Goal: Task Accomplishment & Management: Manage account settings

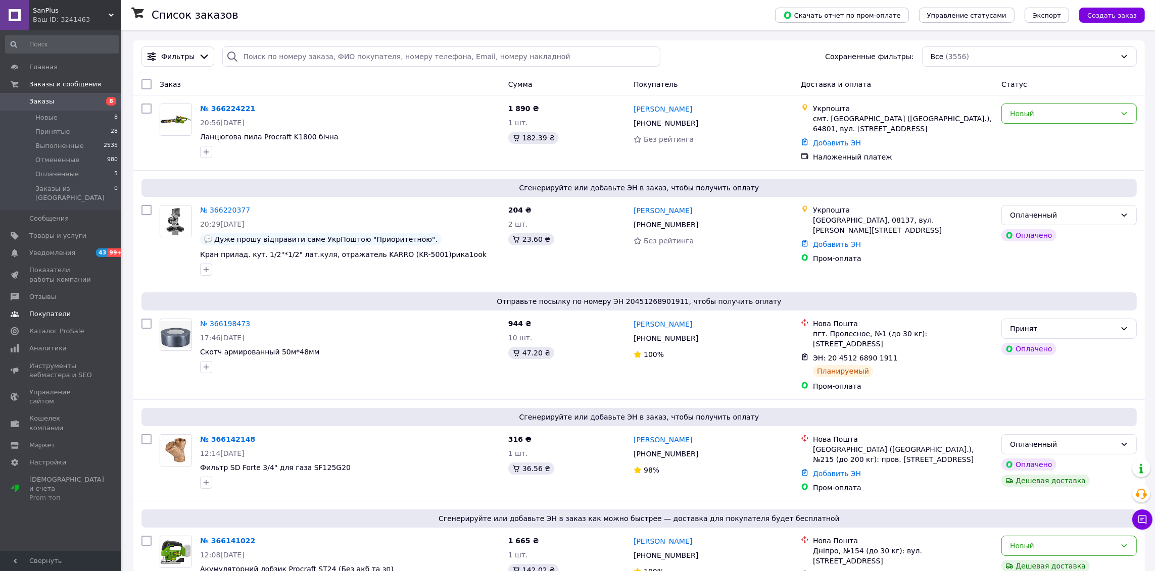
scroll to position [6, 0]
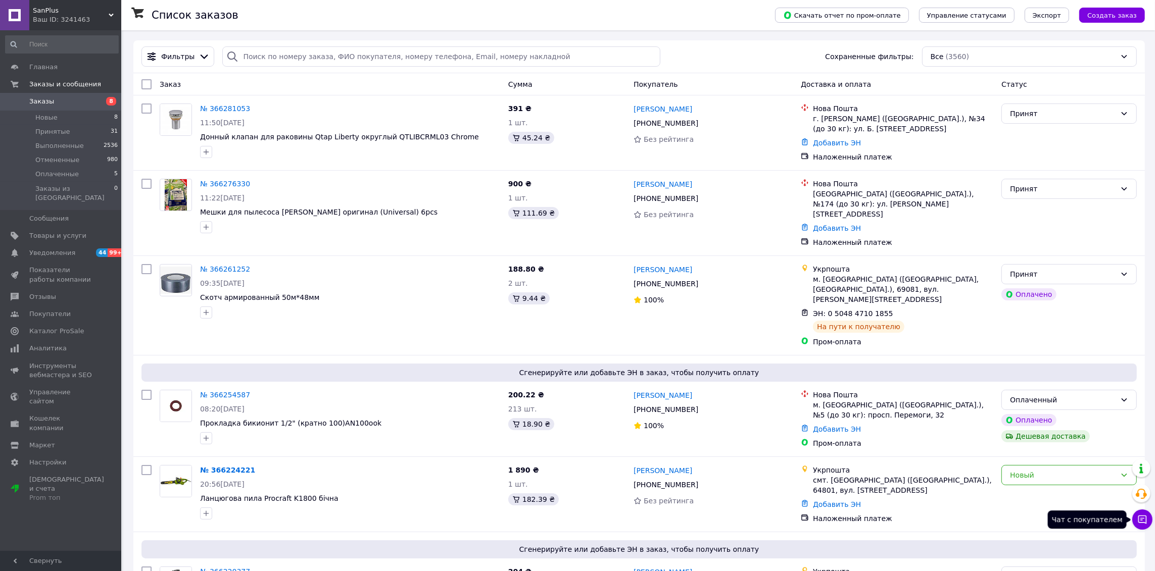
click at [1137, 514] on button "Чат с покупателем" at bounding box center [1142, 520] width 20 height 20
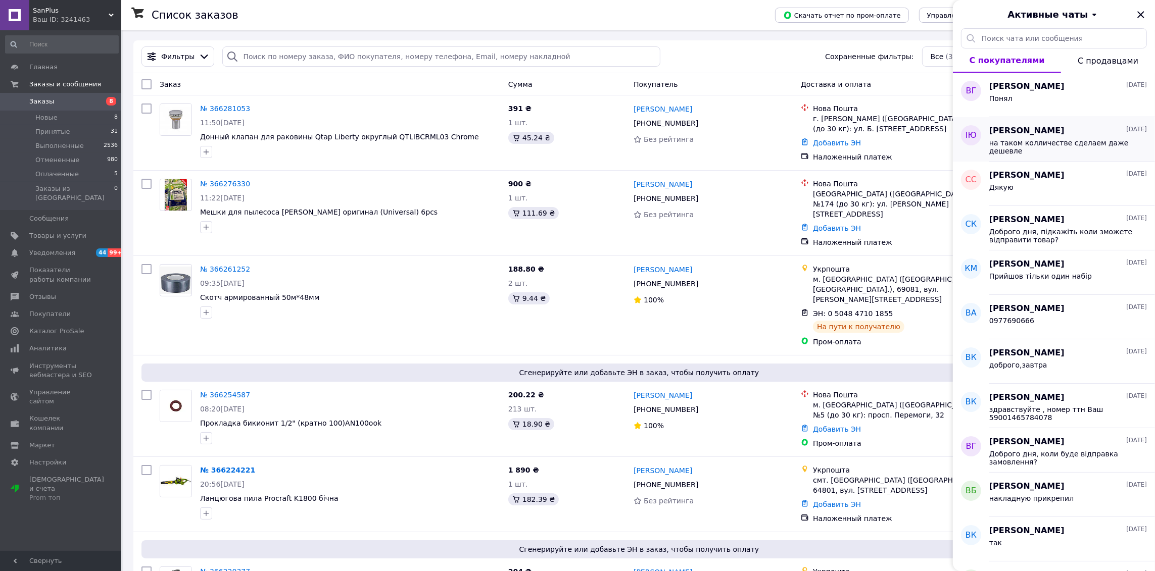
click at [1068, 141] on span "на таком колличестве сделаем даже дешевле" at bounding box center [1060, 147] width 143 height 16
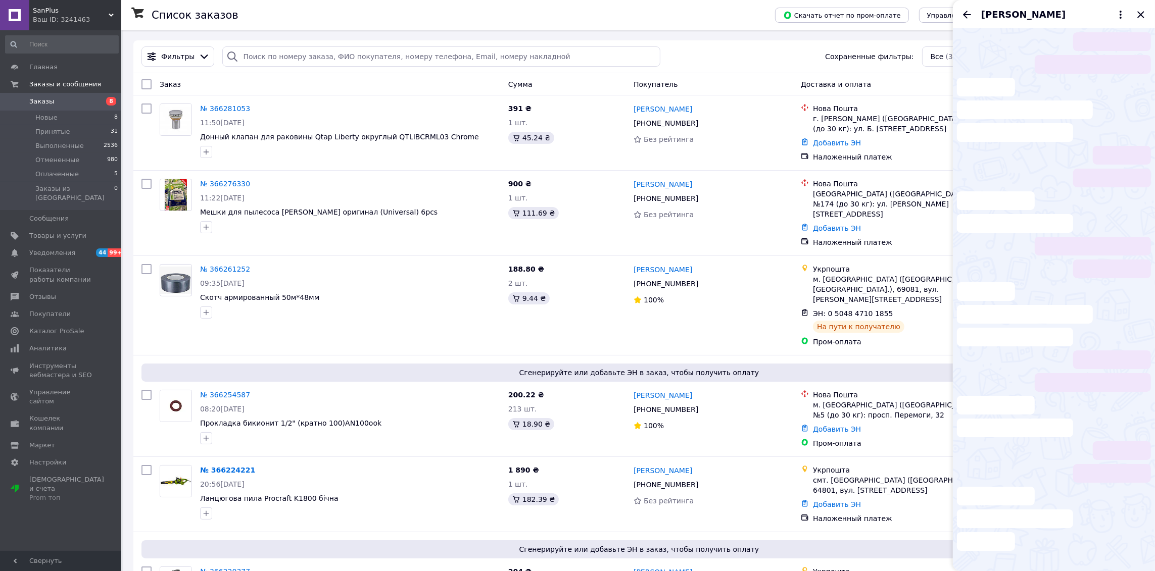
scroll to position [77, 0]
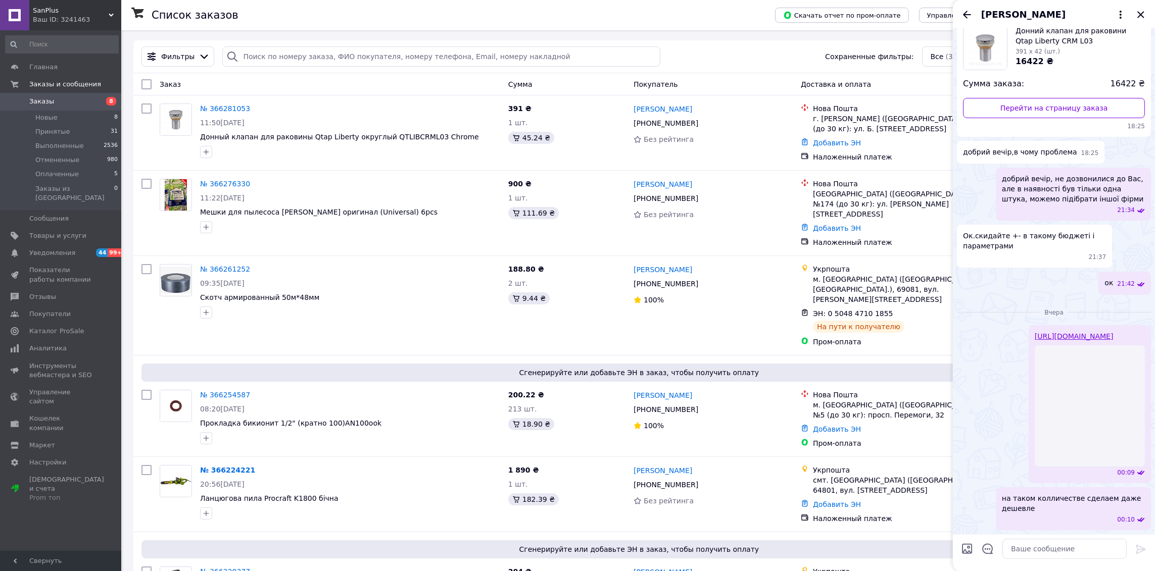
click at [1046, 334] on link "[URL][DOMAIN_NAME]" at bounding box center [1074, 336] width 79 height 8
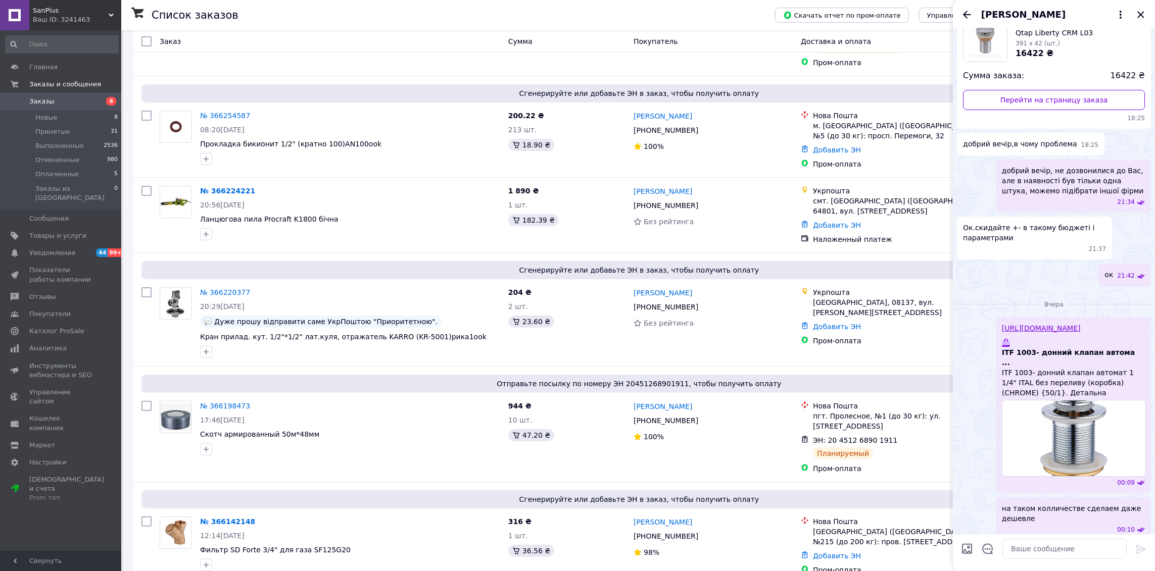
scroll to position [253, 0]
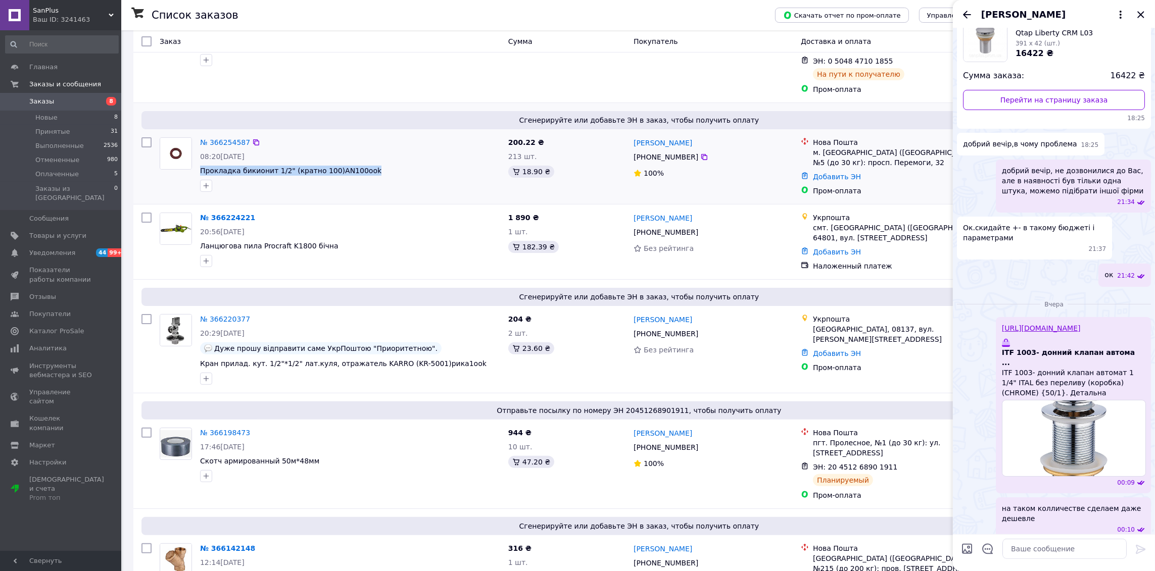
drag, startPoint x: 362, startPoint y: 148, endPoint x: 198, endPoint y: 152, distance: 164.3
click at [198, 152] on div "№ 366254587 08:20[DATE] Прокладка бикионит 1/2" (кратно 100)AN100ook" at bounding box center [350, 164] width 308 height 63
copy span "Прокладка бикионит 1/2" (кратно 100)AN100ook"
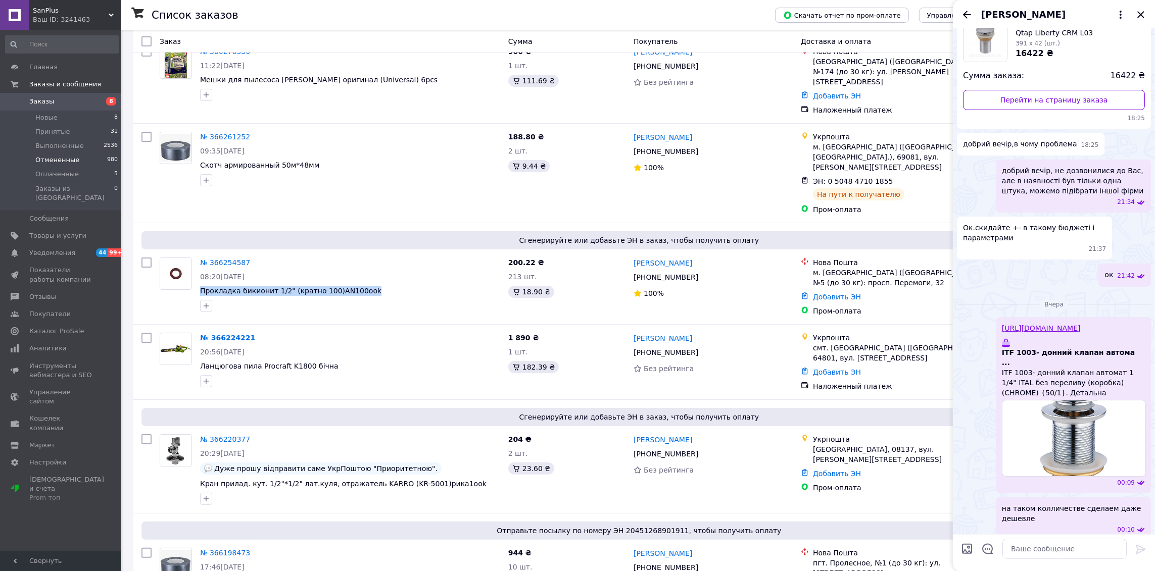
scroll to position [105, 0]
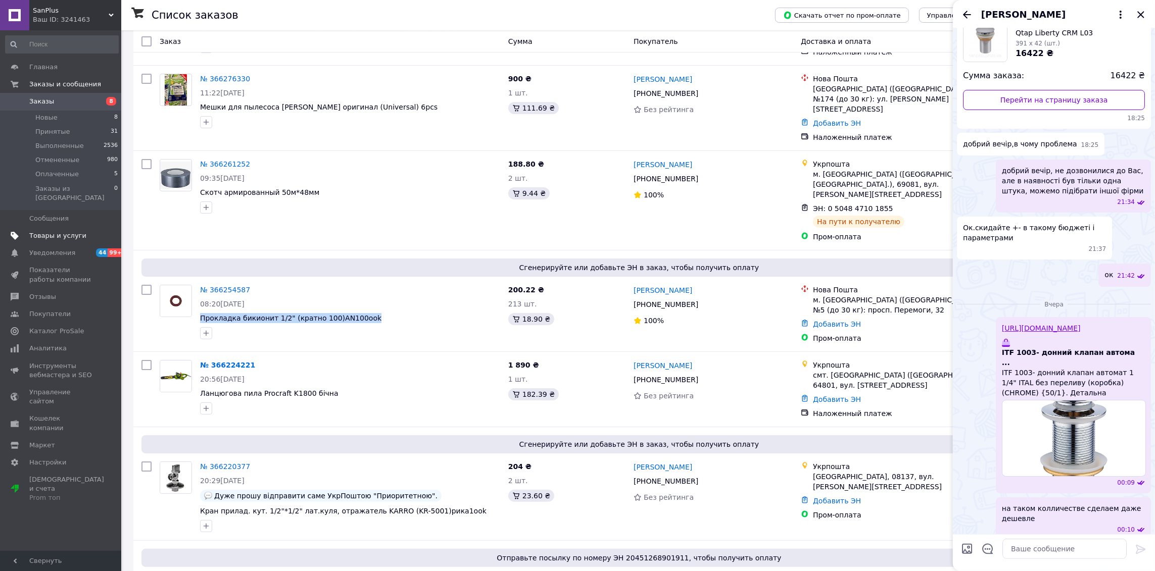
click at [49, 231] on span "Товары и услуги" at bounding box center [57, 235] width 57 height 9
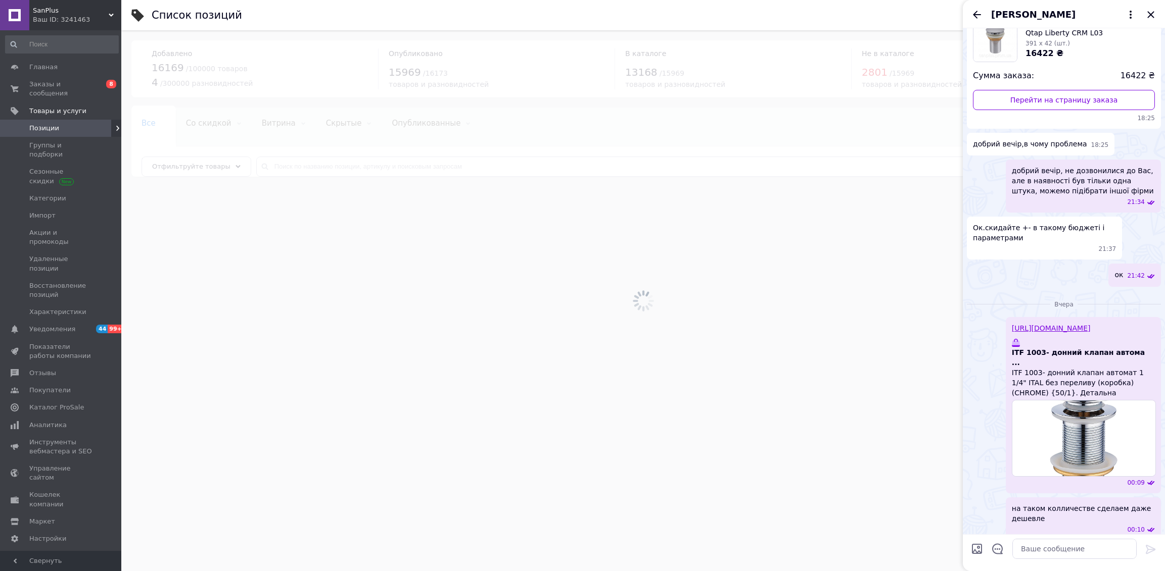
click at [314, 163] on div at bounding box center [642, 300] width 1043 height 541
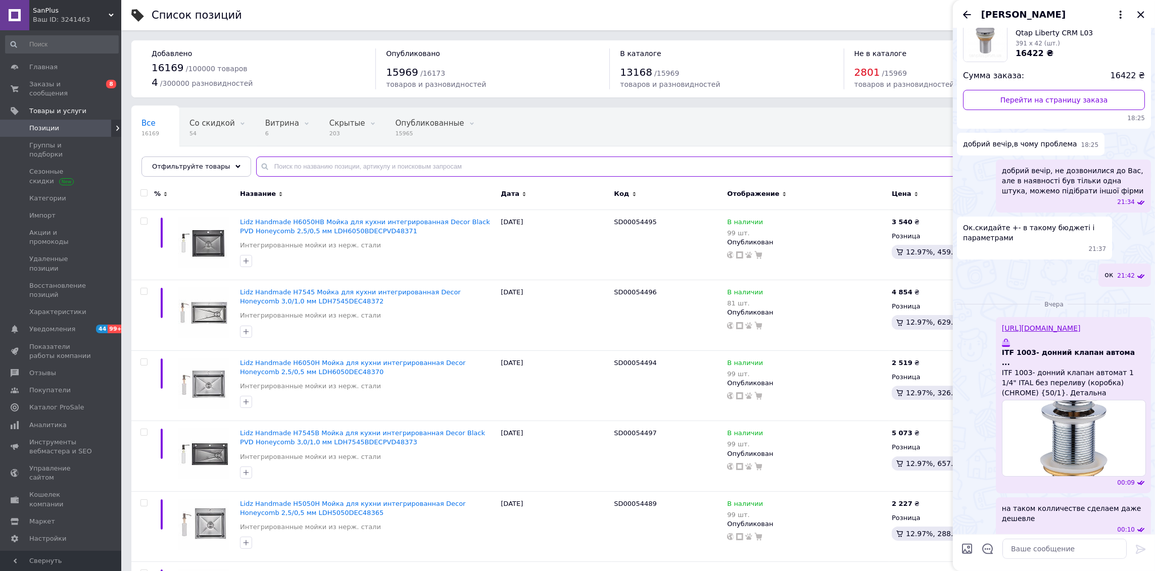
paste input "Фільтр грубой очистки для газу SOLOMON 3/4″ SUPER GAS 8018 Nickel"
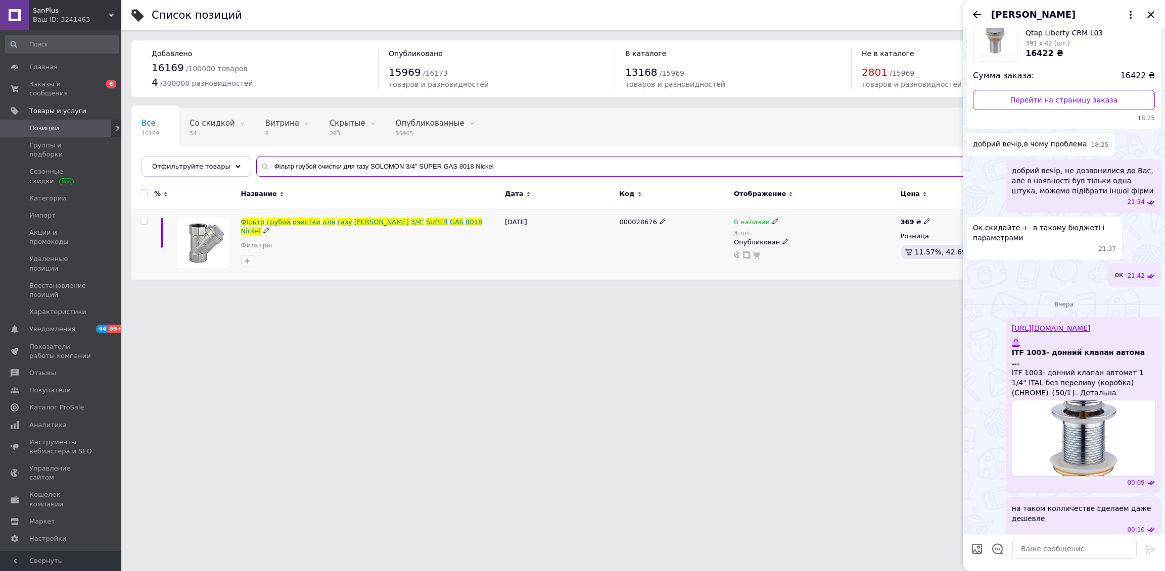
type input "Фільтр грубой очистки для газу SOLOMON 3/4″ SUPER GAS 8018 Nickel"
click at [450, 221] on span "GAS" at bounding box center [457, 222] width 14 height 8
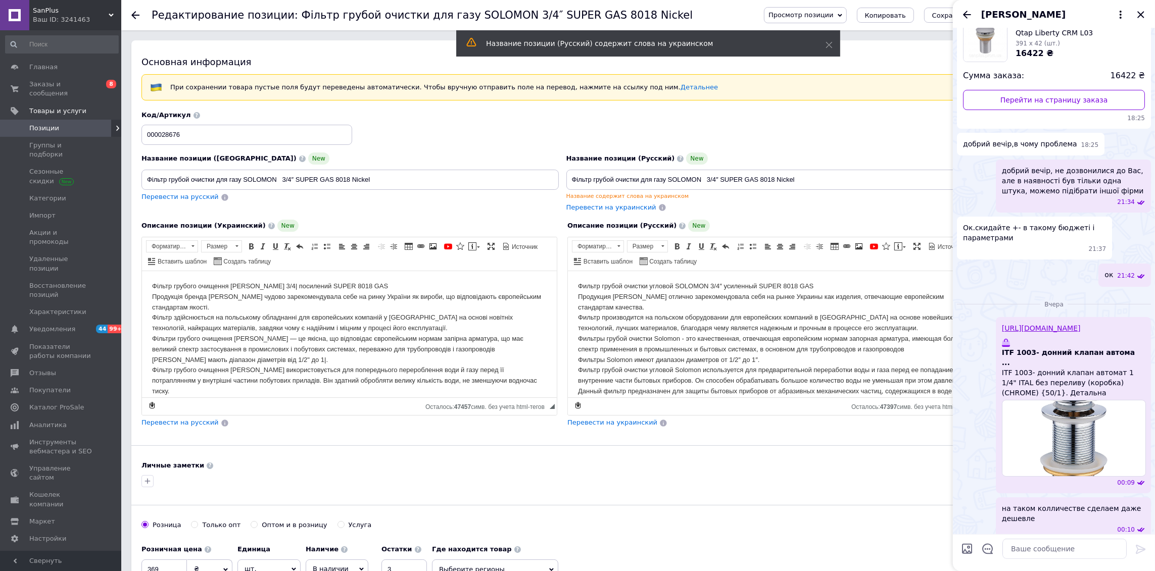
click at [816, 16] on span "Просмотр позиции" at bounding box center [800, 15] width 65 height 8
click at [859, 33] on li "Сохранить и посмотреть на сайте" at bounding box center [832, 34] width 137 height 14
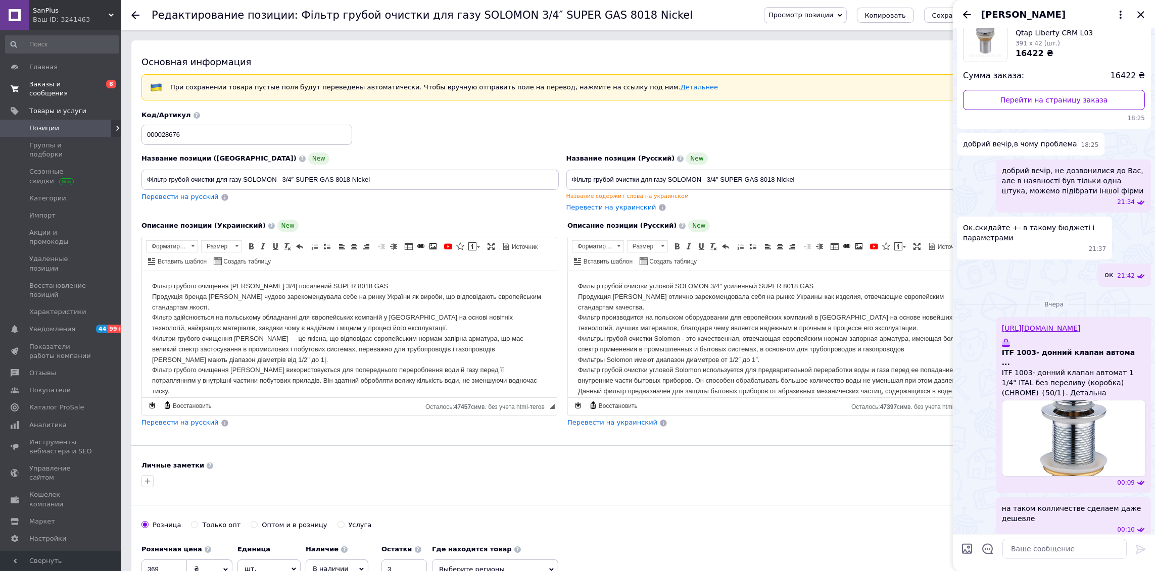
click at [61, 81] on span "Заказы и сообщения" at bounding box center [61, 89] width 64 height 18
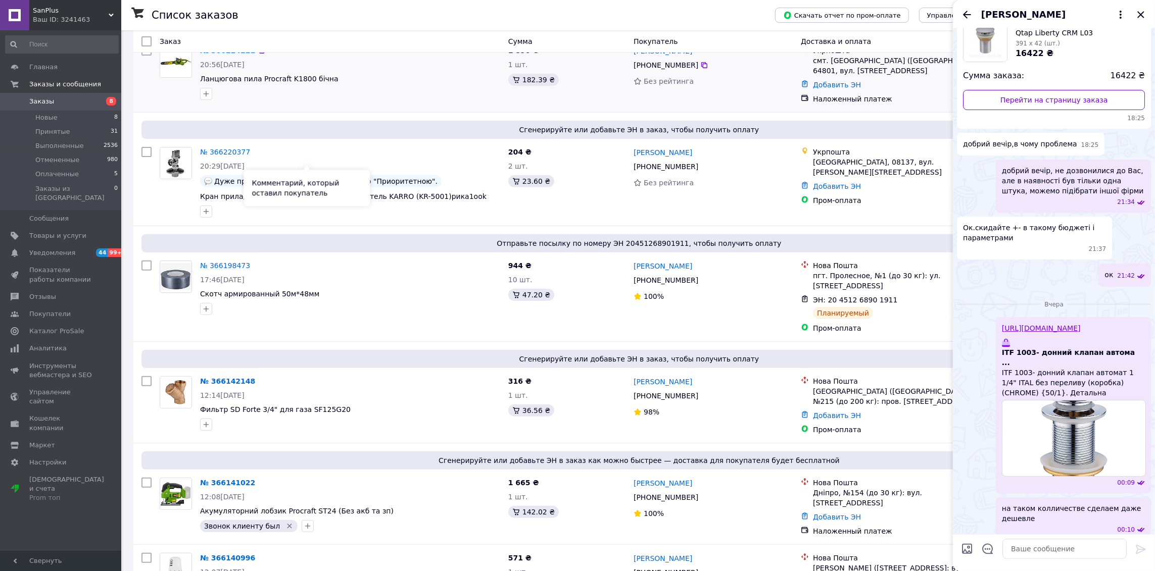
scroll to position [463, 0]
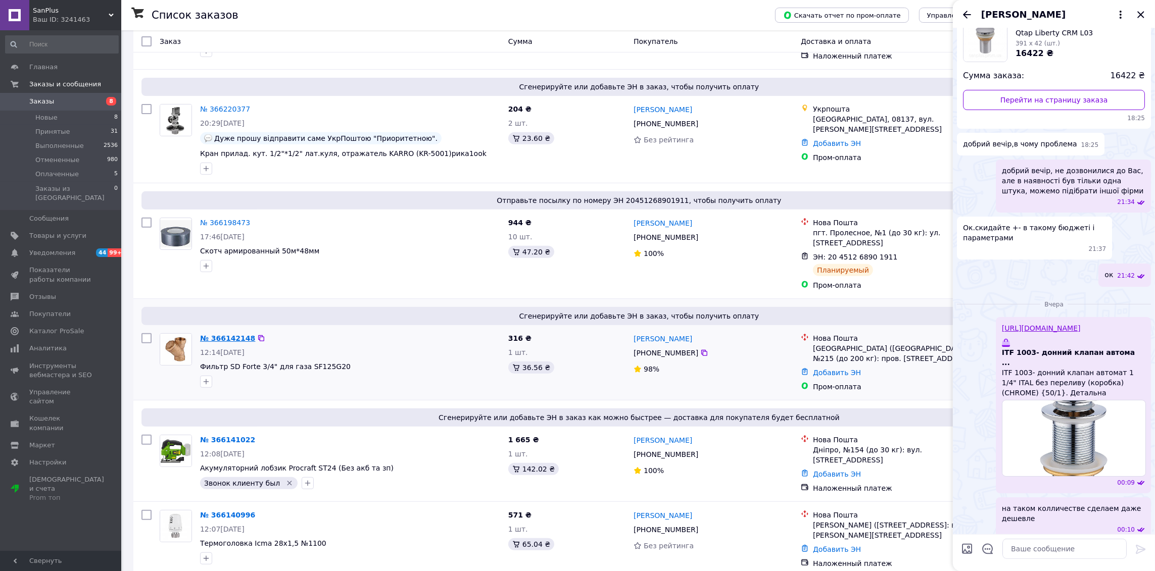
click at [231, 334] on link "№ 366142148" at bounding box center [227, 338] width 55 height 8
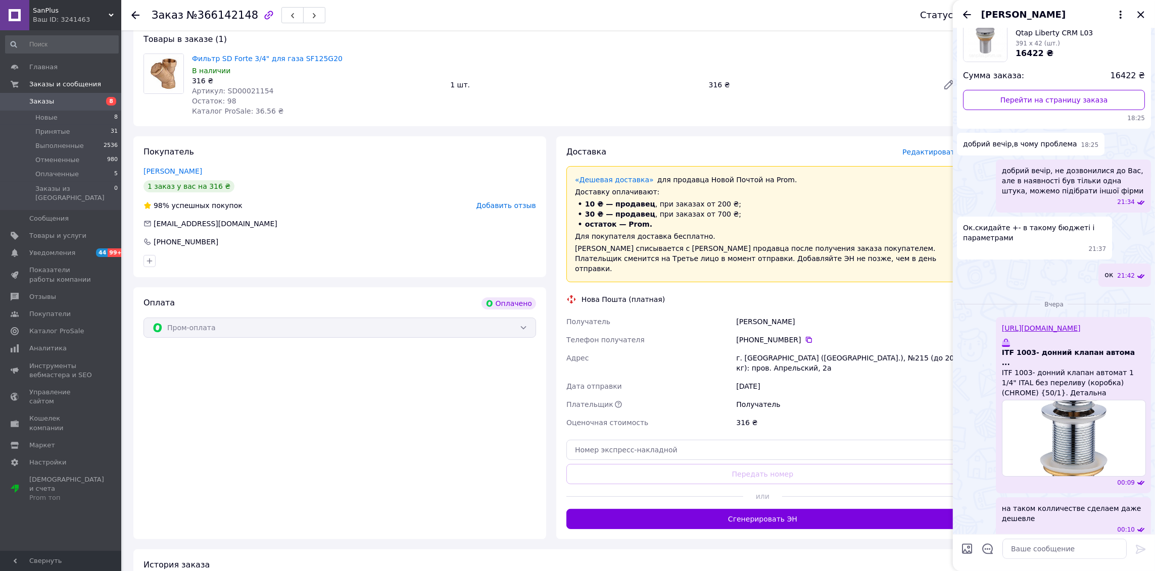
scroll to position [126, 0]
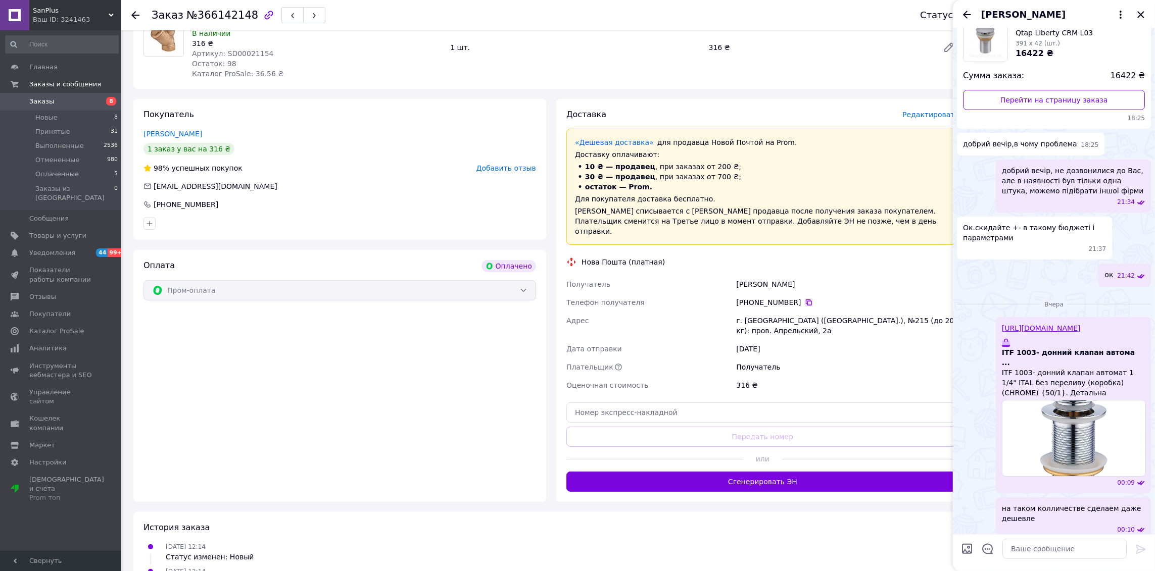
click at [806, 300] on icon at bounding box center [809, 303] width 6 height 6
click at [42, 231] on span "Товары и услуги" at bounding box center [57, 235] width 57 height 9
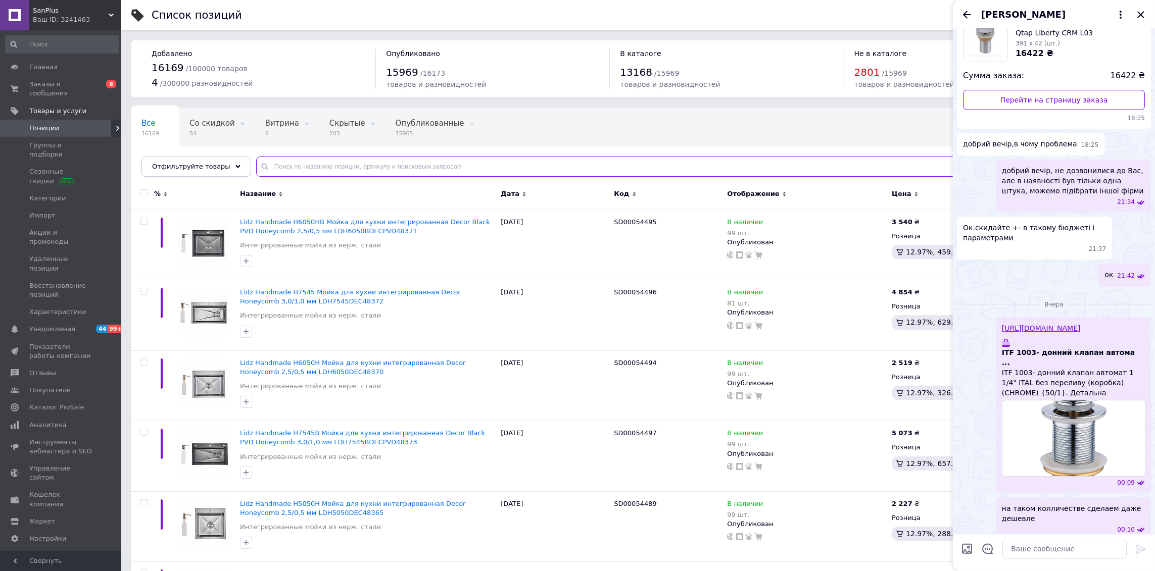
click at [331, 166] on input "text" at bounding box center [695, 167] width 879 height 20
paste input "Фільтр для газу Standart 3/4"ВВ нікельований, косий TAS125G20 Thermo Alliance"
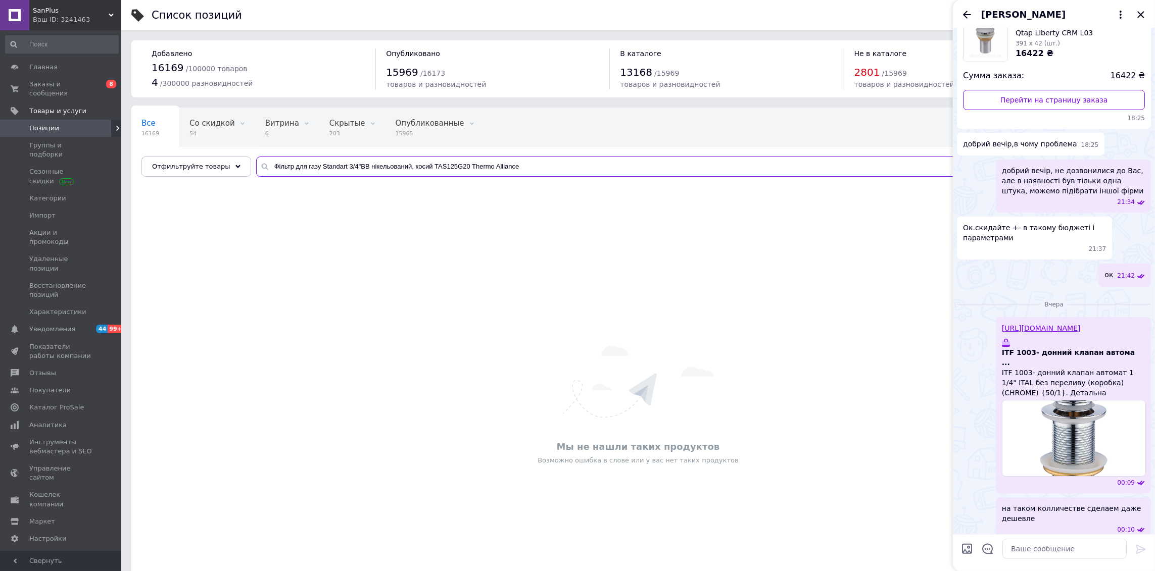
type input "Фільтр для газу Standart 3/4"ВВ нікельований, косий TAS125G20 Thermo Alliance"
click at [510, 230] on div "Мы не нашли таких продуктов Возможно ошибка в слове или у вас нет таких продукт…" at bounding box center [638, 405] width 1014 height 427
click at [1140, 19] on icon "Закрыть" at bounding box center [1141, 15] width 12 height 12
